Goal: Information Seeking & Learning: Find specific page/section

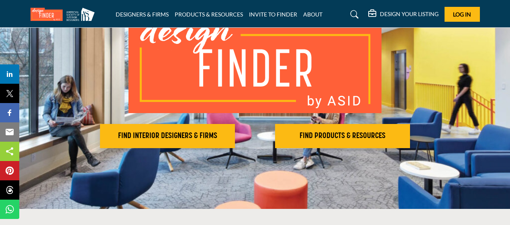
scroll to position [121, 0]
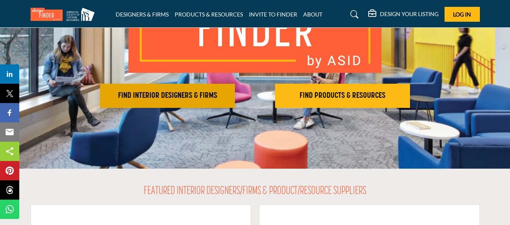
click at [210, 97] on h2 "FIND INTERIOR DESIGNERS & FIRMS" at bounding box center [167, 96] width 130 height 10
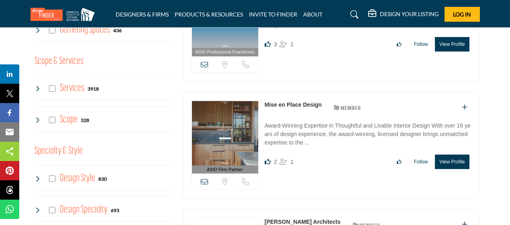
scroll to position [643, 0]
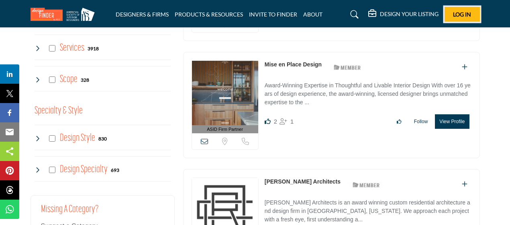
click at [472, 14] on button "Log In" at bounding box center [462, 14] width 35 height 15
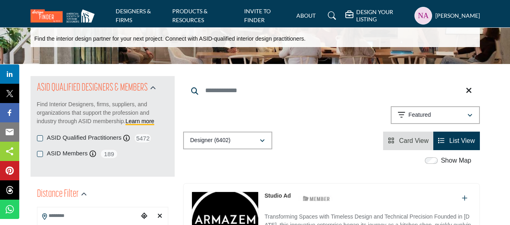
scroll to position [40, 0]
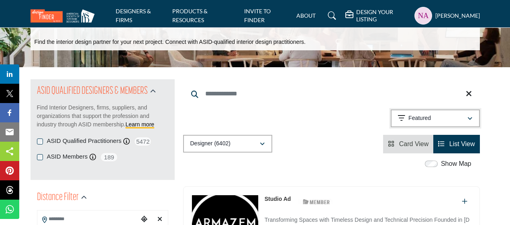
click at [436, 118] on div "Featured" at bounding box center [432, 118] width 69 height 10
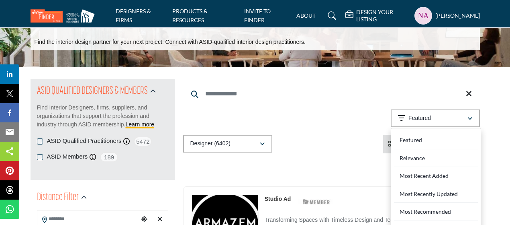
click at [333, 133] on div "Searched Term Searched Results 21" at bounding box center [331, 116] width 297 height 74
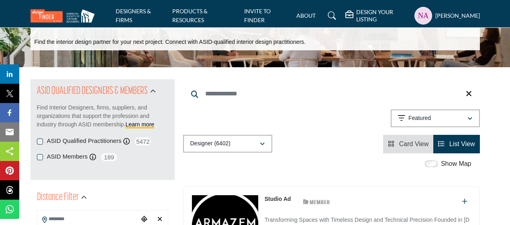
click at [453, 141] on span "List View" at bounding box center [463, 143] width 26 height 7
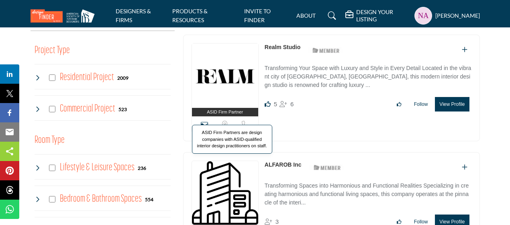
scroll to position [322, 0]
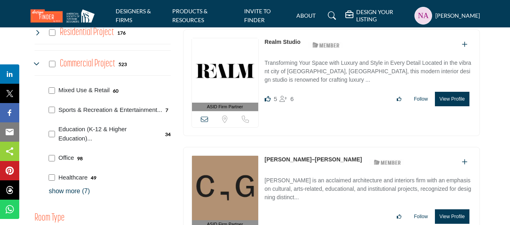
scroll to position [362, 0]
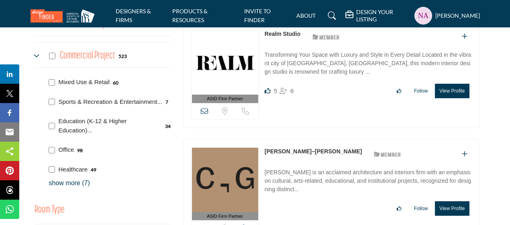
click at [82, 180] on p "show more (7)" at bounding box center [110, 183] width 122 height 10
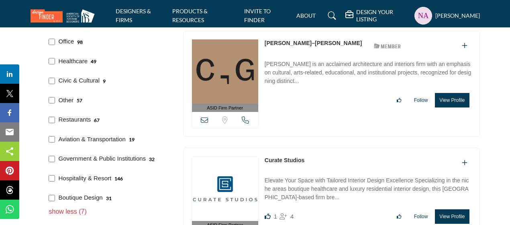
scroll to position [482, 0]
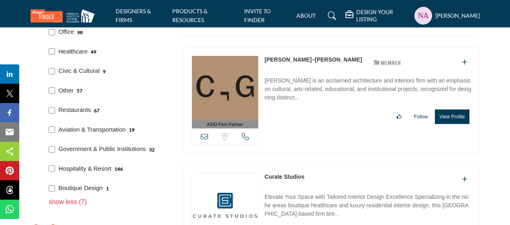
scroll to position [322, 0]
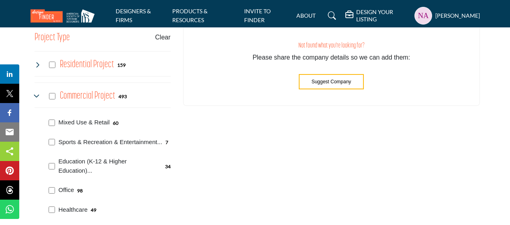
scroll to position [319, 0]
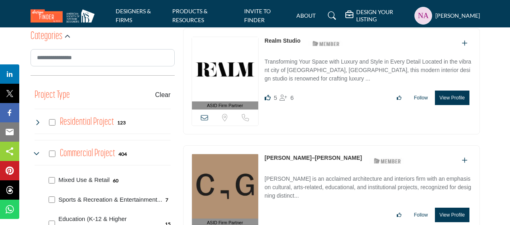
scroll to position [281, 0]
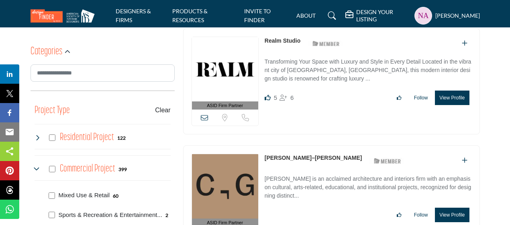
scroll to position [371, 0]
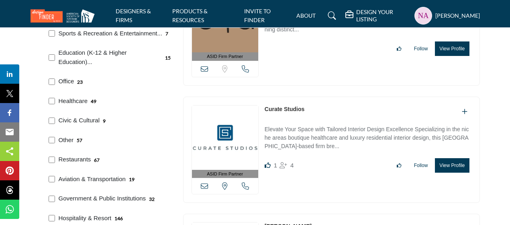
scroll to position [422, 0]
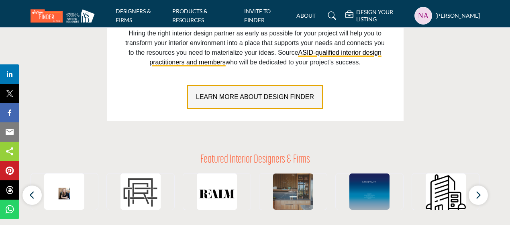
scroll to position [643, 0]
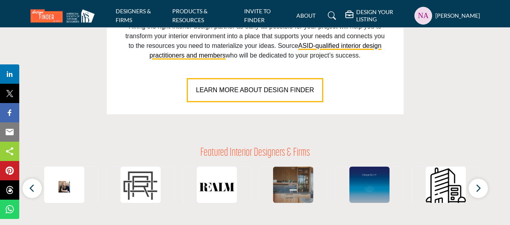
click at [421, 22] on div "Nyanchama B Ataya My Profile My Interests My Lists My Suppliers & Designers Des…" at bounding box center [448, 16] width 66 height 18
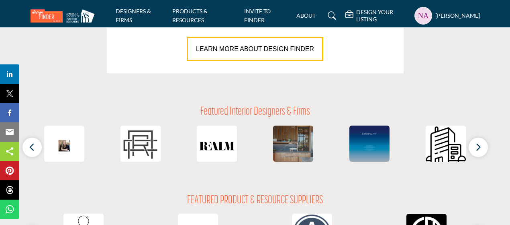
scroll to position [724, 0]
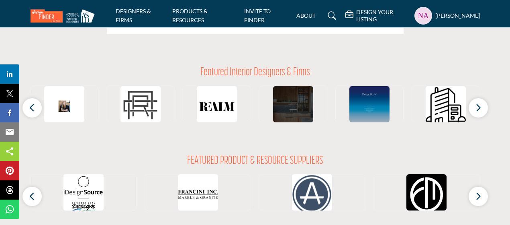
click at [285, 115] on img at bounding box center [293, 106] width 40 height 40
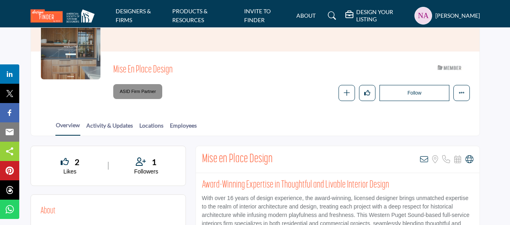
scroll to position [40, 0]
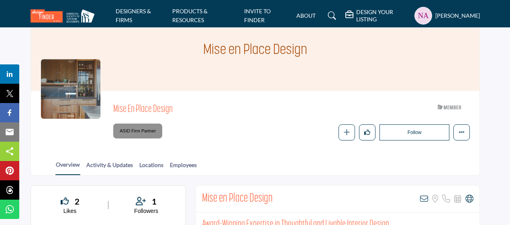
click at [77, 17] on img at bounding box center [65, 15] width 68 height 13
